Goal: Task Accomplishment & Management: Use online tool/utility

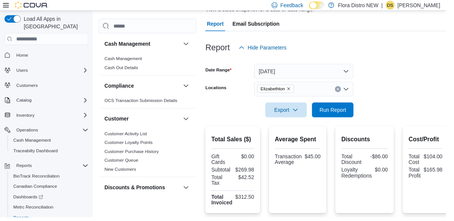
scroll to position [63, 0]
click at [341, 118] on span "Run Report" at bounding box center [338, 111] width 33 height 15
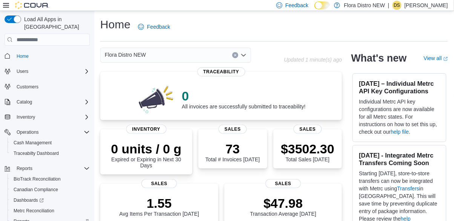
click at [29, 217] on link "Reports" at bounding box center [22, 221] width 22 height 9
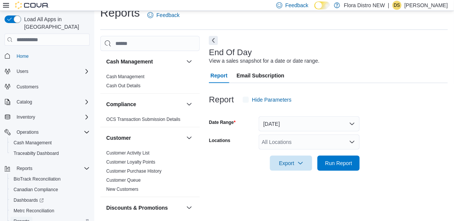
scroll to position [17, 0]
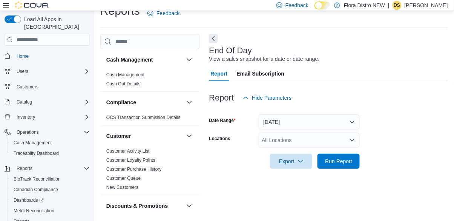
click at [345, 142] on div "All Locations" at bounding box center [309, 139] width 101 height 15
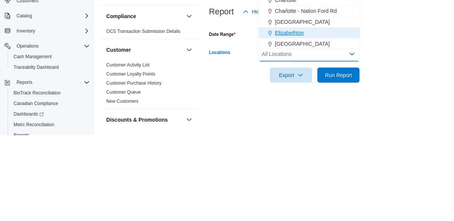
click at [314, 117] on div "Elizabethton" at bounding box center [309, 119] width 92 height 8
click at [343, 158] on span "Run Report" at bounding box center [339, 161] width 27 height 8
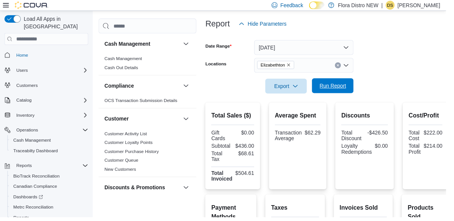
scroll to position [88, 0]
